Goal: Transaction & Acquisition: Purchase product/service

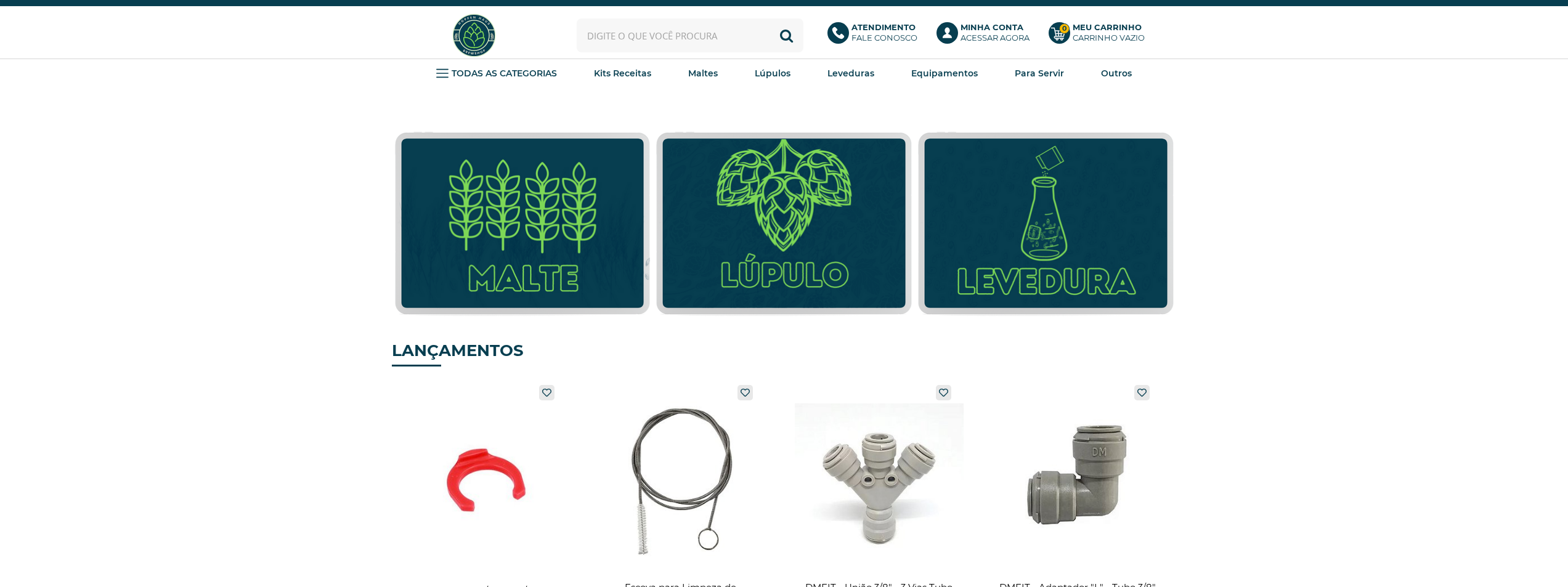
click at [673, 31] on input "text" at bounding box center [690, 35] width 227 height 34
type input "red star"
click at [770, 18] on button "Buscar" at bounding box center [787, 35] width 34 height 34
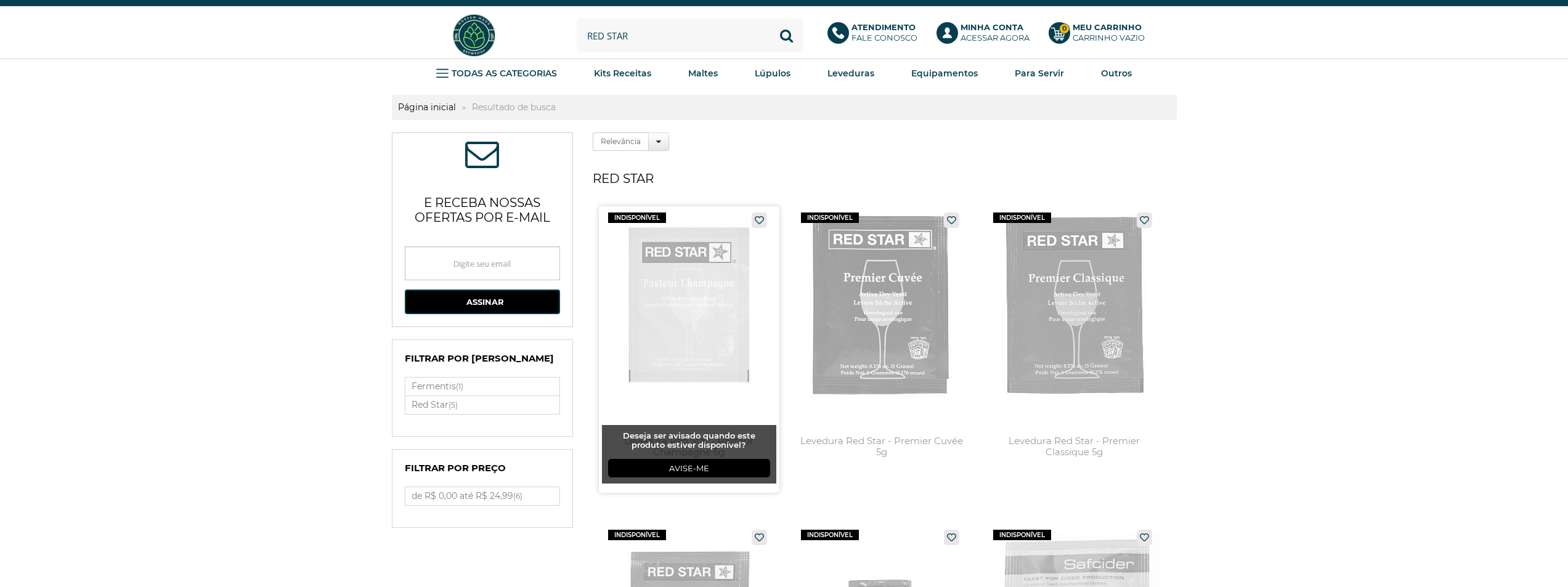
click at [663, 324] on link at bounding box center [689, 349] width 180 height 286
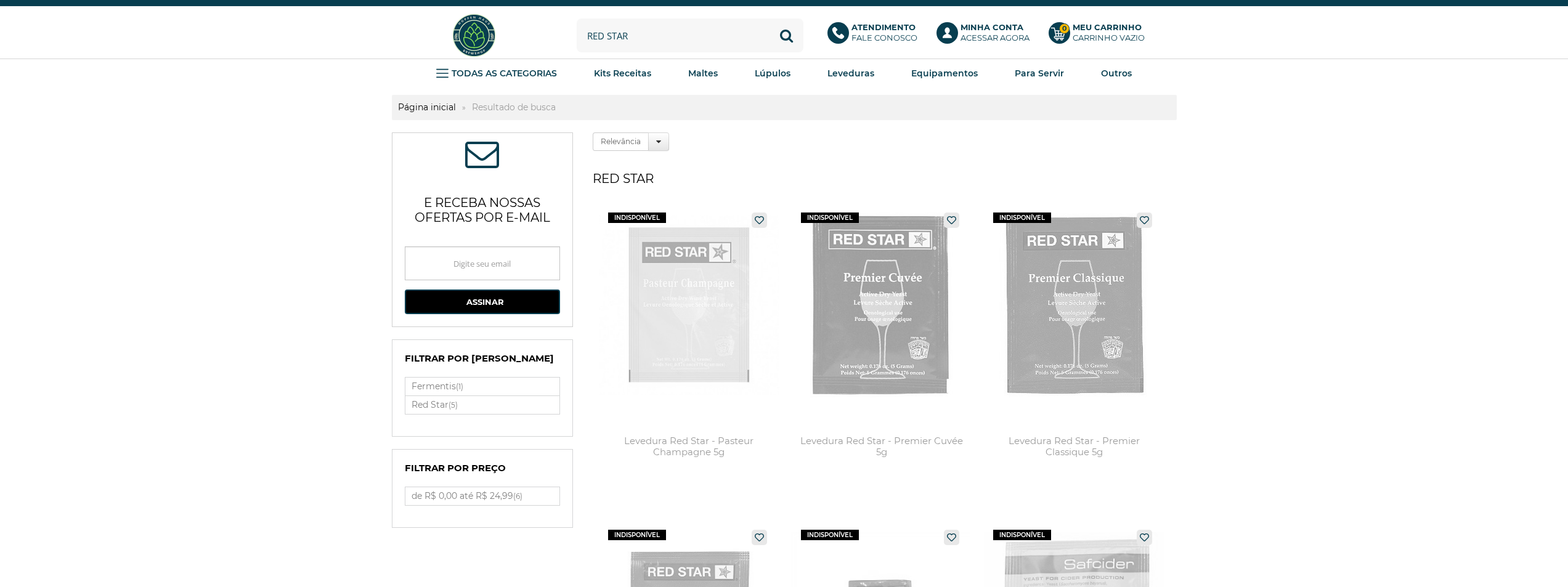
click at [493, 33] on img at bounding box center [474, 35] width 46 height 46
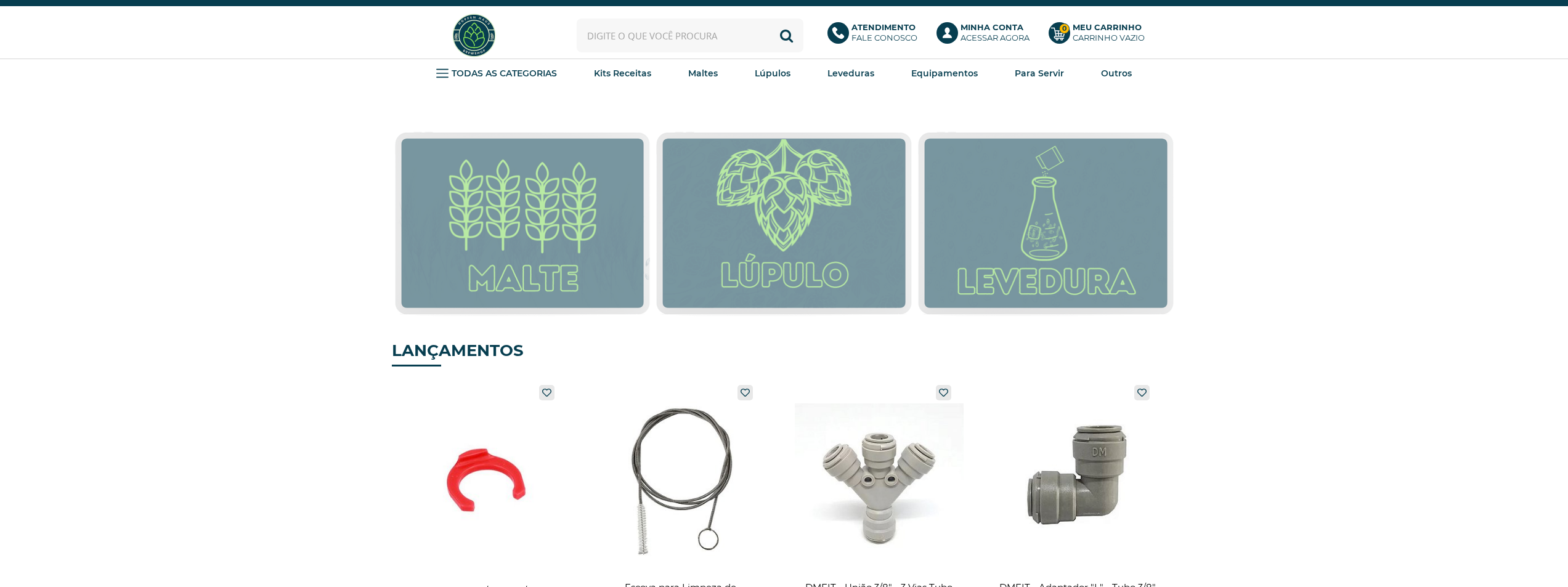
click at [704, 40] on input "text" at bounding box center [690, 35] width 227 height 34
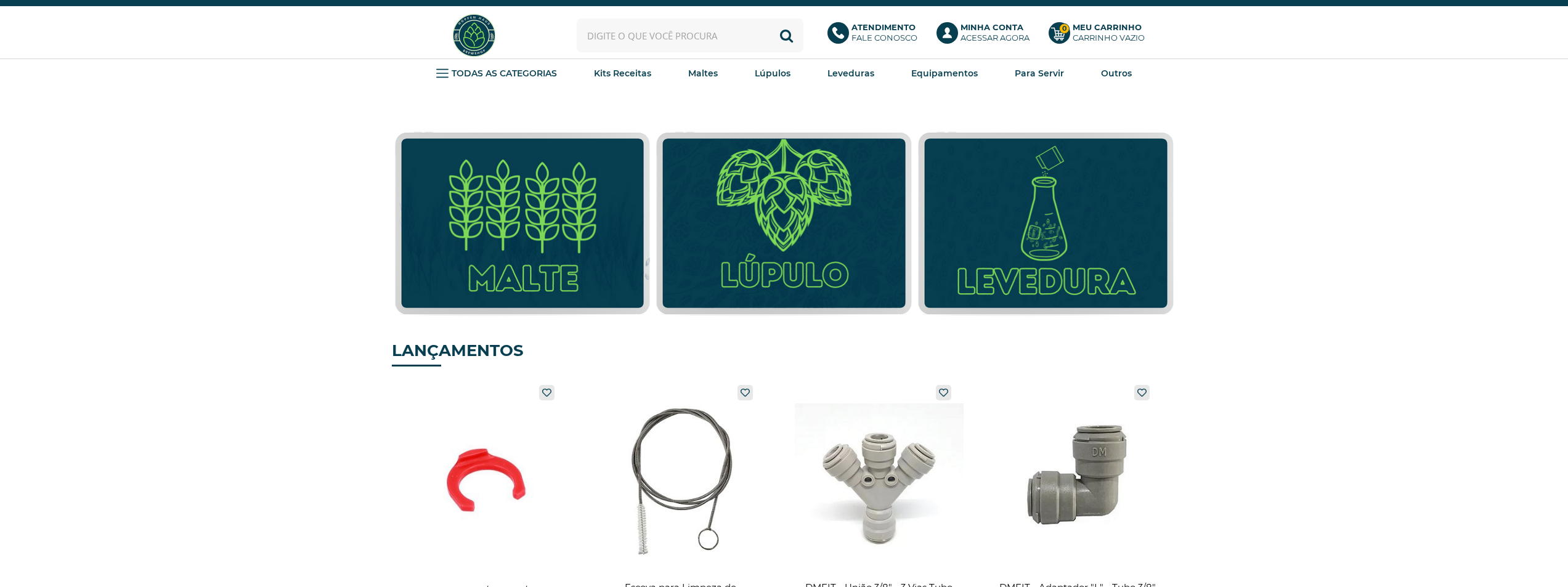
click at [704, 40] on input "text" at bounding box center [690, 35] width 227 height 34
type input "red star"
click at [770, 18] on button "Buscar" at bounding box center [787, 35] width 34 height 34
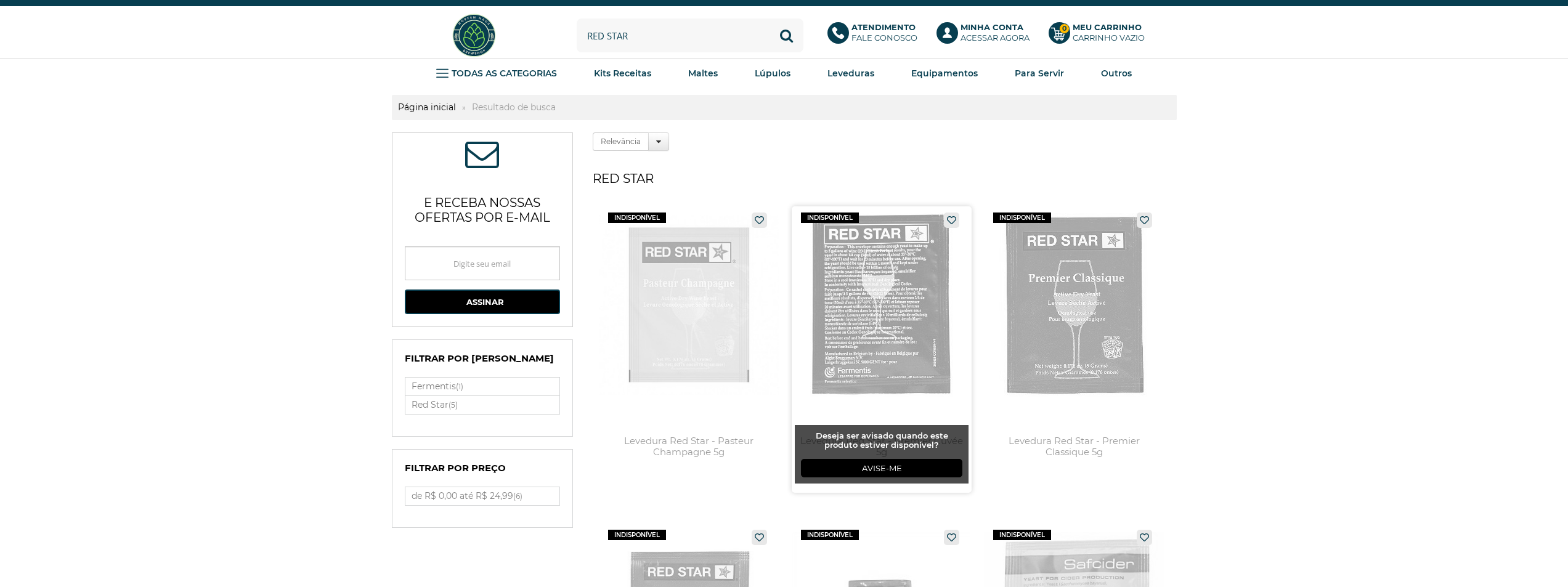
click at [859, 279] on link at bounding box center [882, 349] width 180 height 286
